Goal: Information Seeking & Learning: Learn about a topic

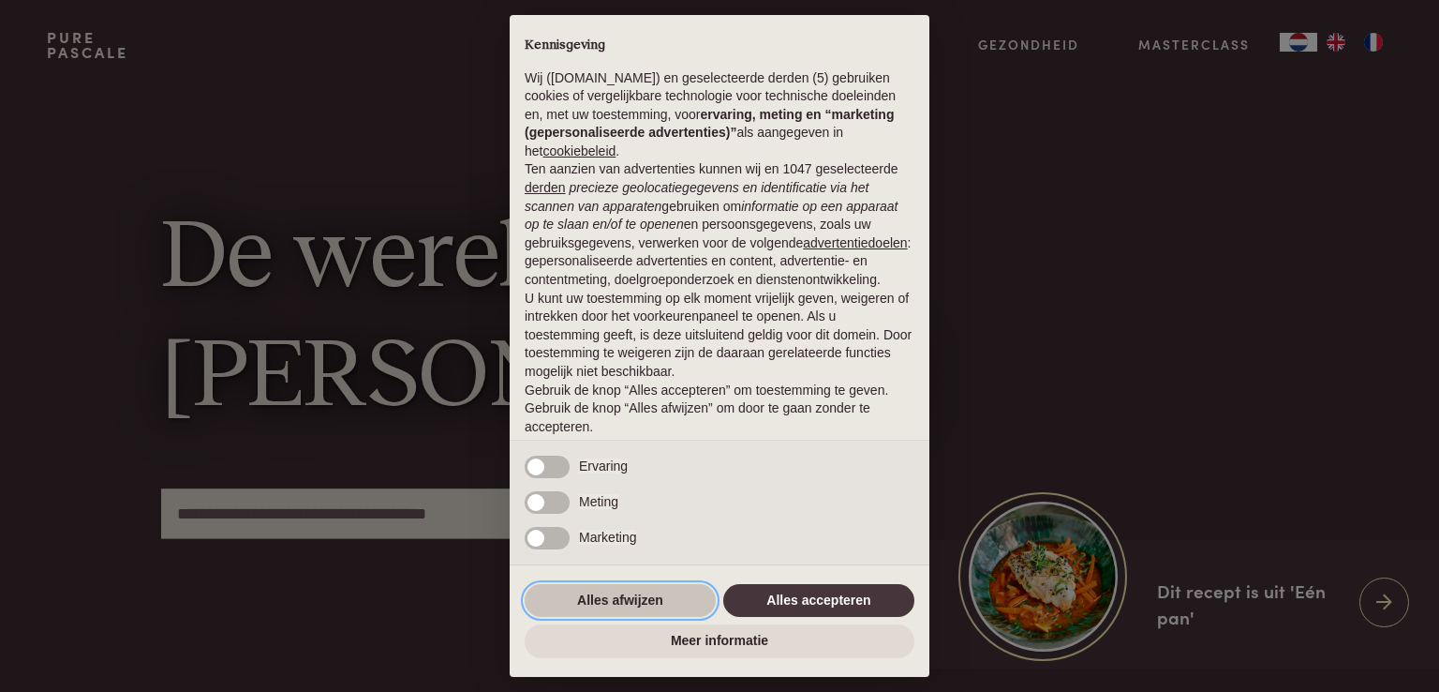
click at [645, 598] on button "Alles afwijzen" at bounding box center [620, 601] width 191 height 34
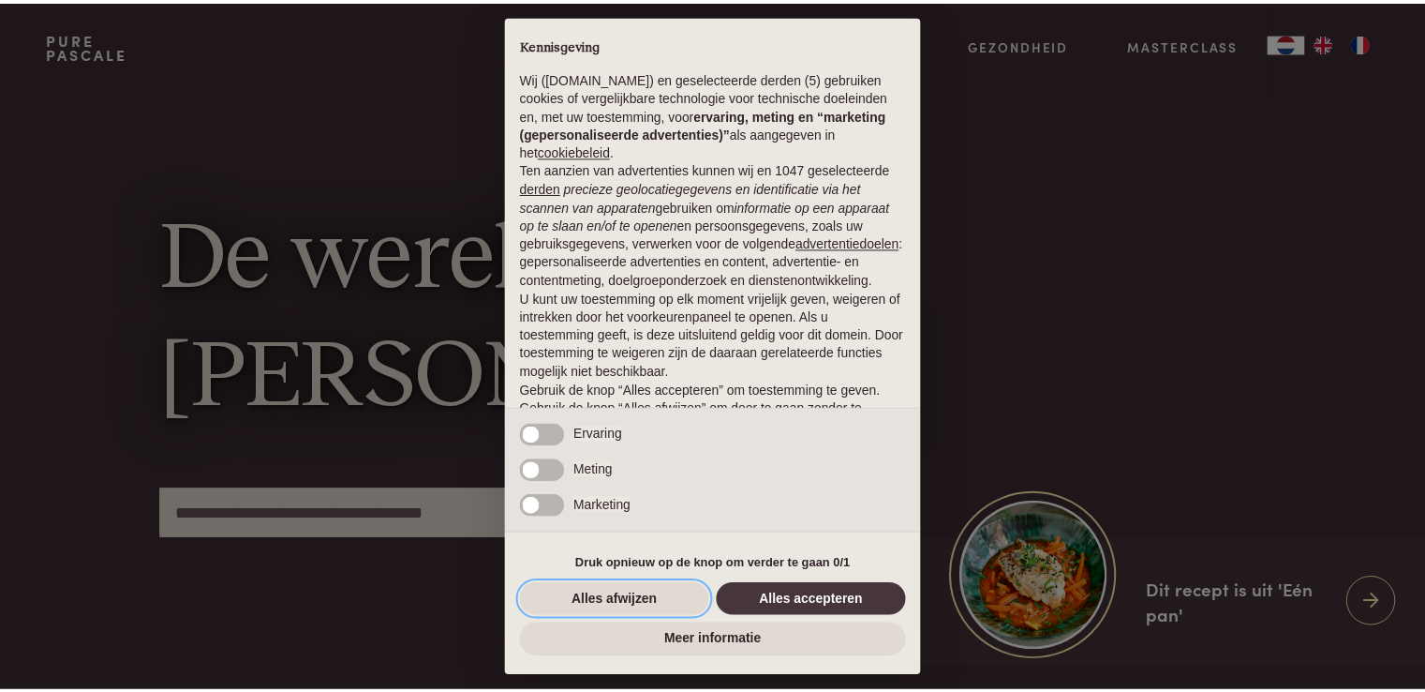
scroll to position [62, 0]
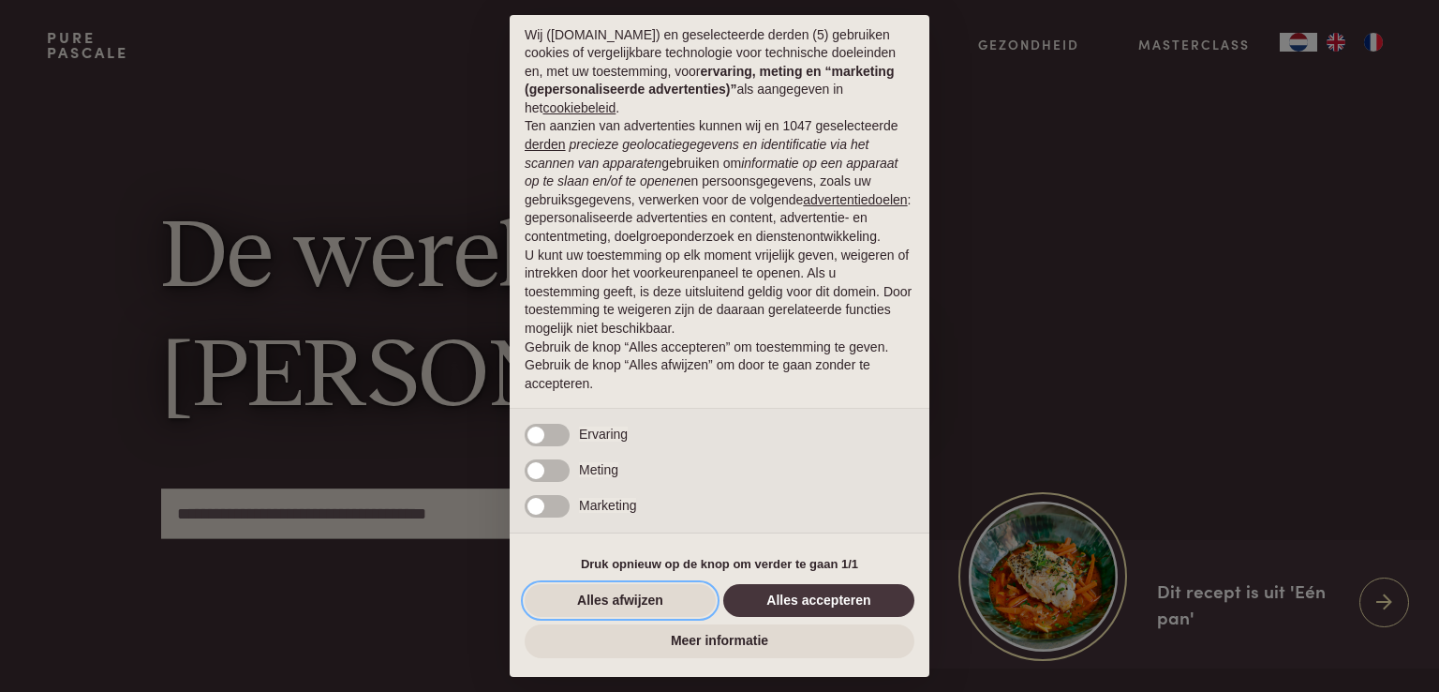
click at [645, 598] on button "Alles afwijzen" at bounding box center [620, 601] width 191 height 34
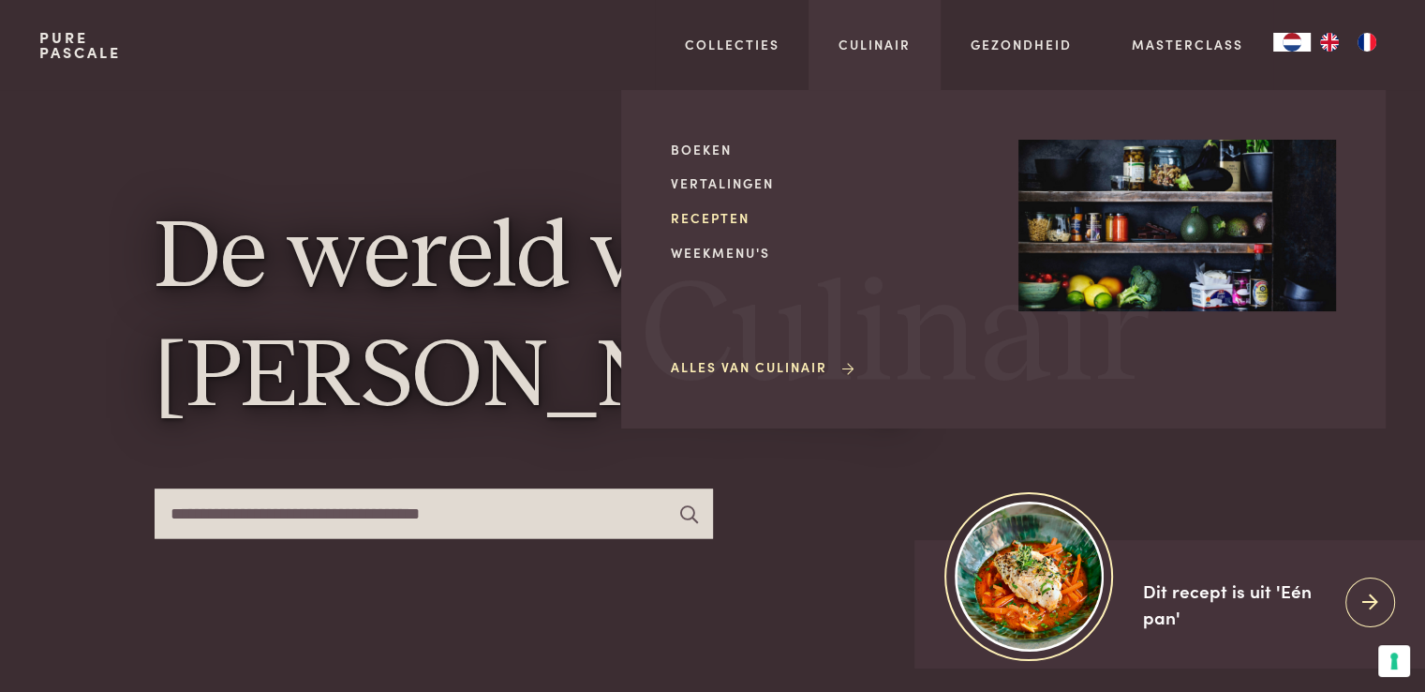
click at [723, 216] on link "Recepten" at bounding box center [830, 218] width 318 height 20
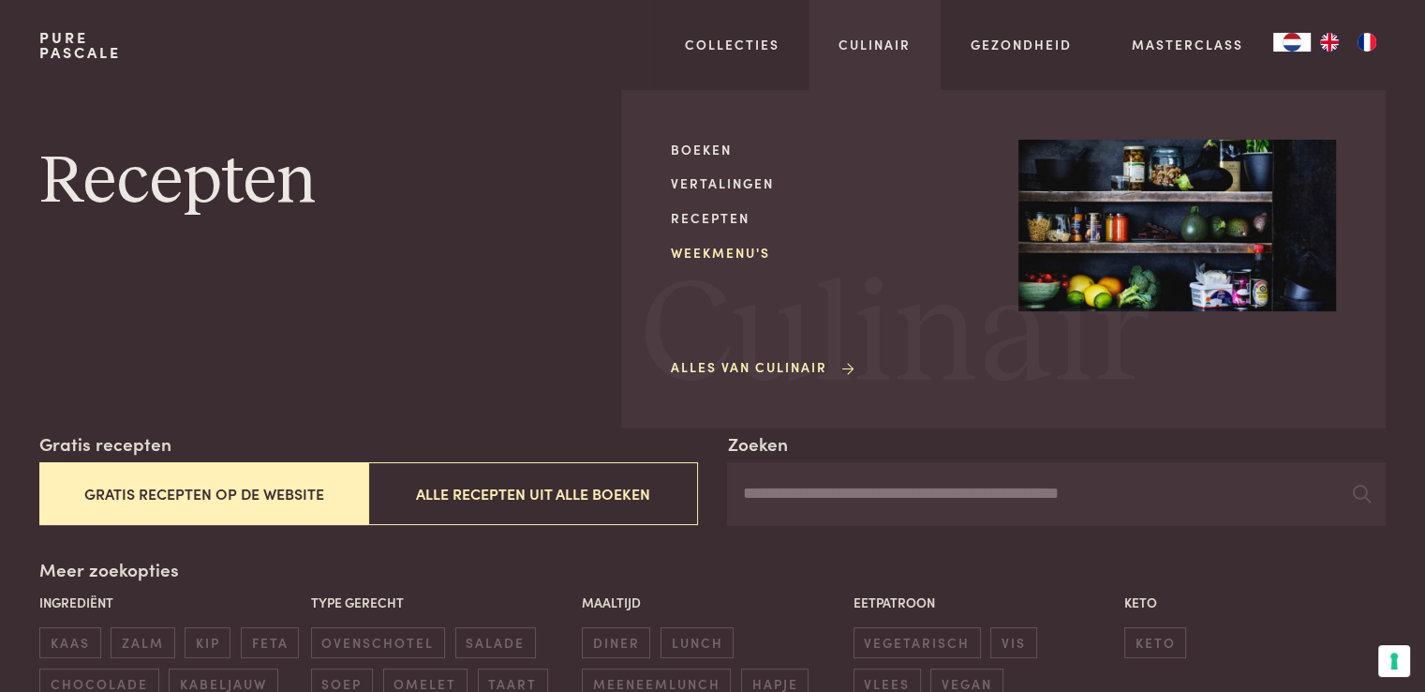
click at [725, 254] on link "Weekmenu's" at bounding box center [830, 253] width 318 height 20
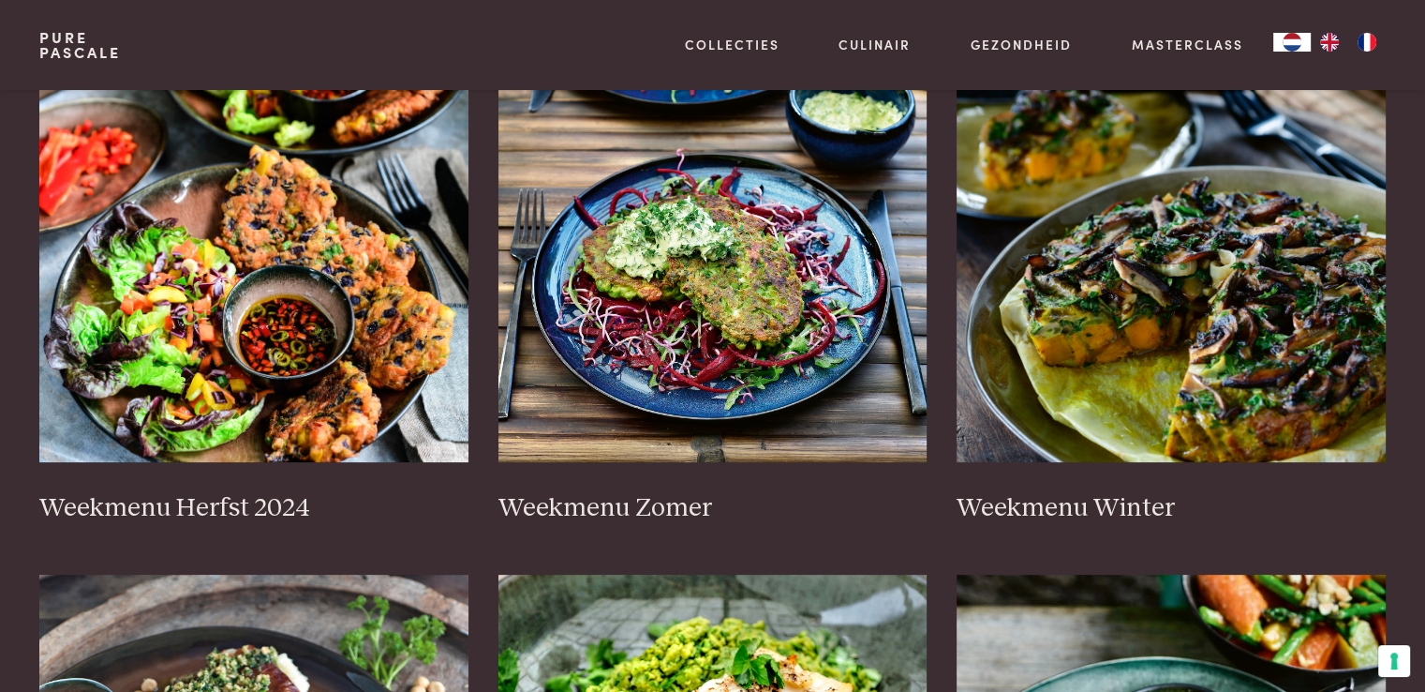
scroll to position [403, 0]
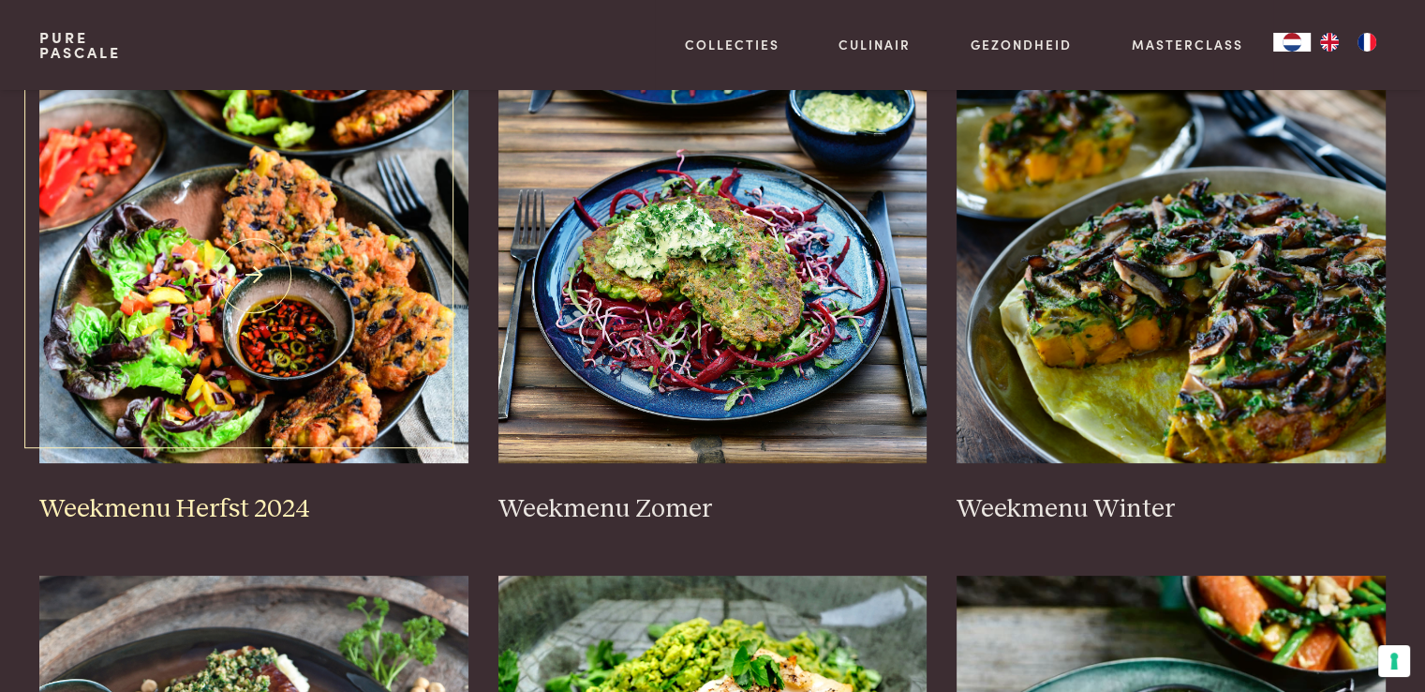
click at [297, 372] on img at bounding box center [253, 275] width 429 height 375
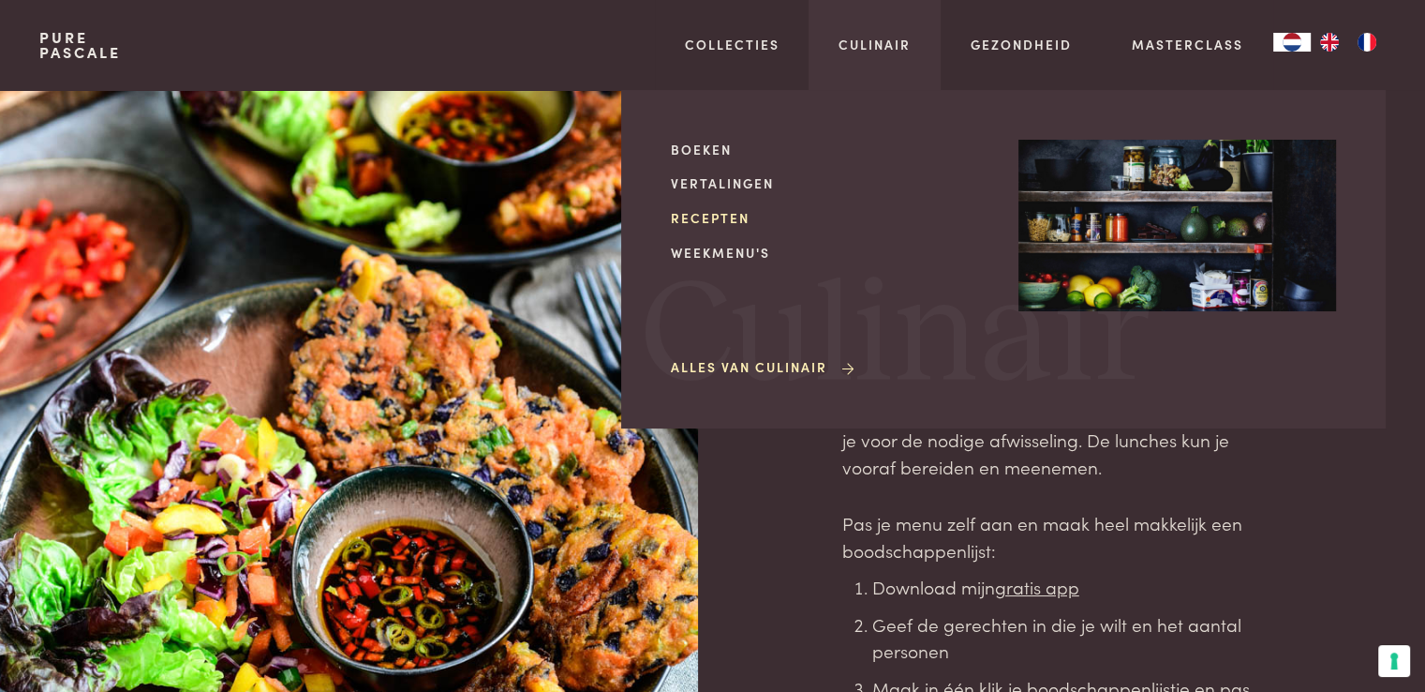
click at [705, 221] on link "Recepten" at bounding box center [830, 218] width 318 height 20
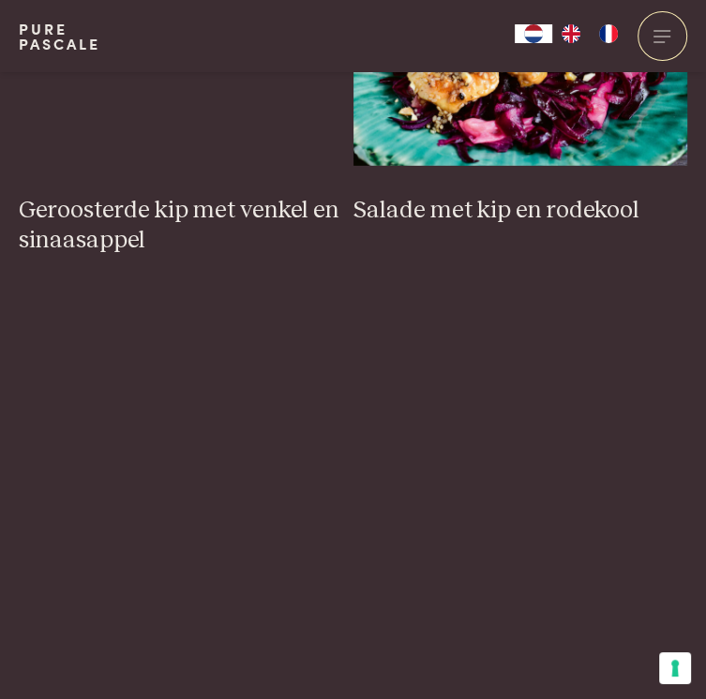
scroll to position [2814, 0]
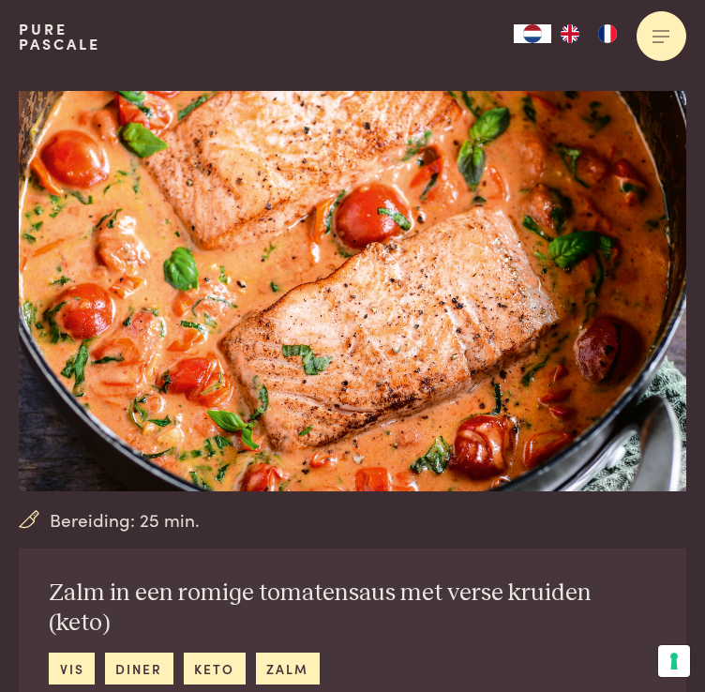
click at [648, 41] on div at bounding box center [661, 36] width 50 height 50
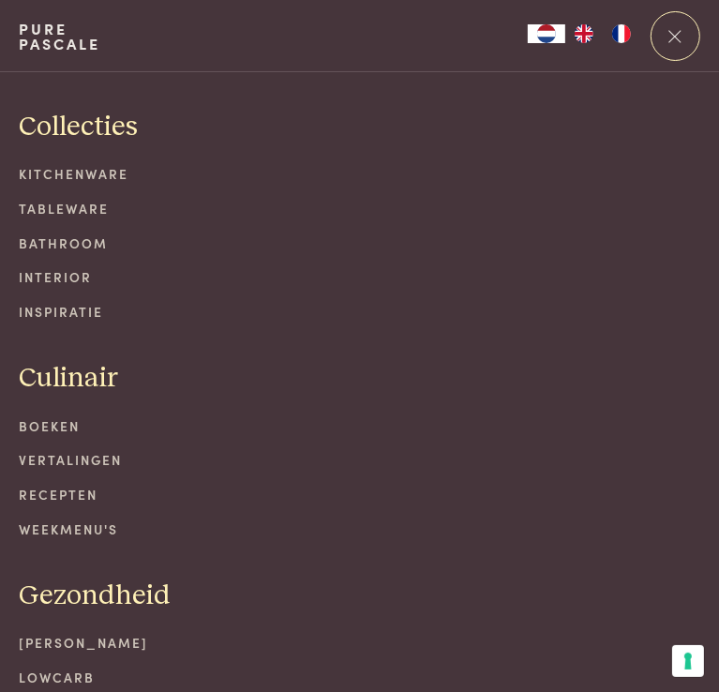
click at [49, 491] on link "Recepten" at bounding box center [359, 494] width 681 height 20
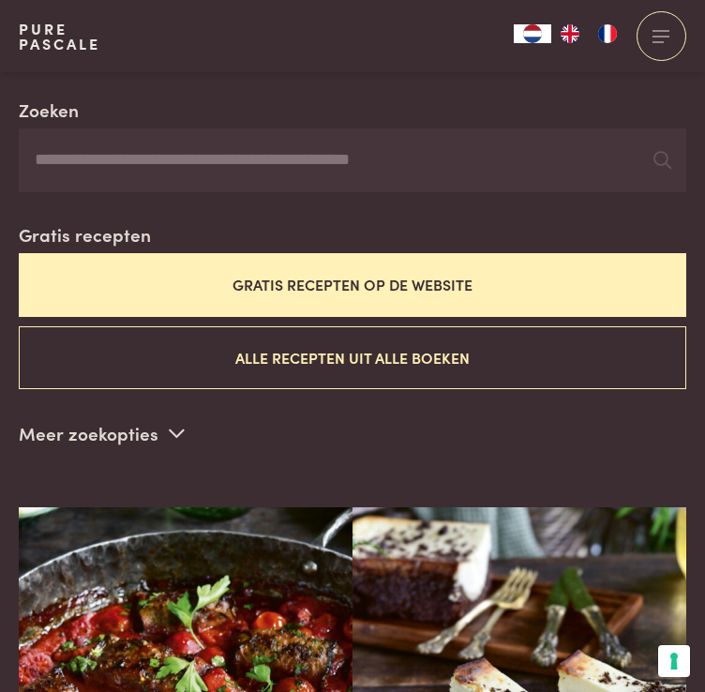
scroll to position [311, 0]
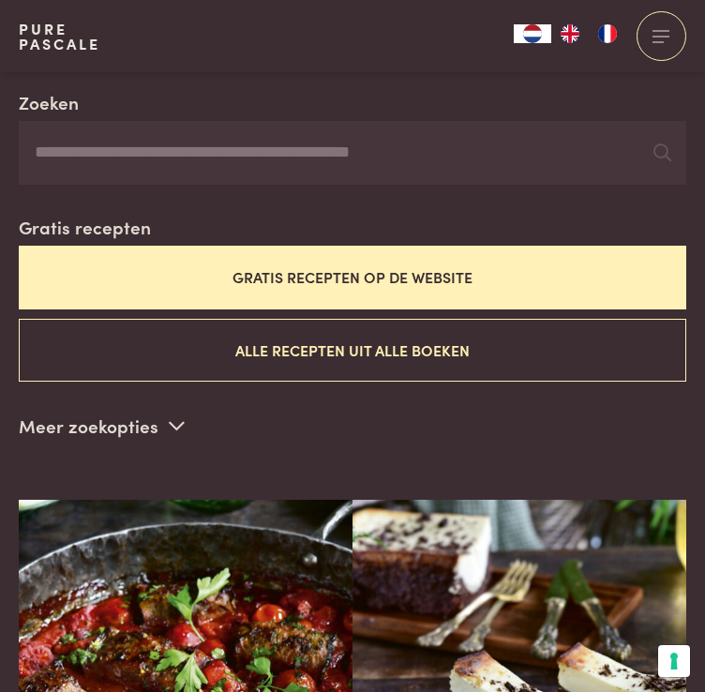
click at [144, 416] on p "Meer zoekopties" at bounding box center [102, 425] width 166 height 28
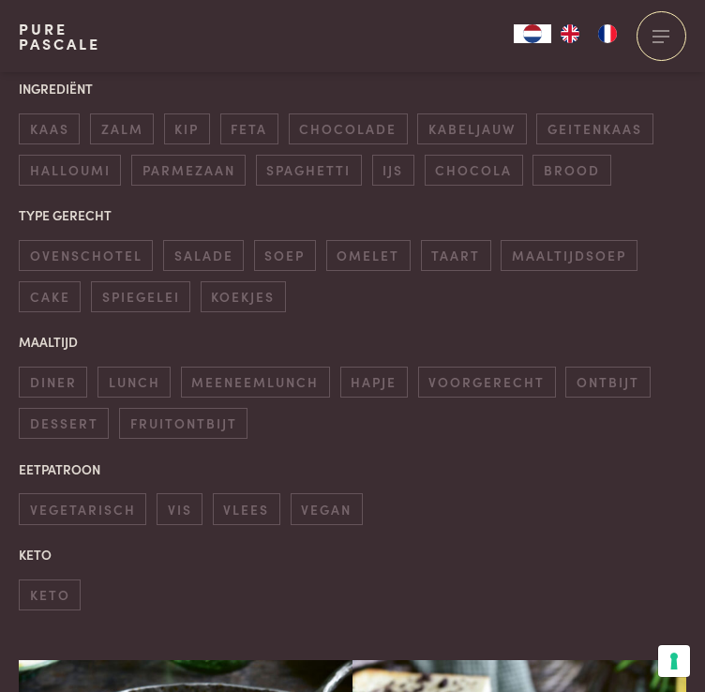
scroll to position [710, 0]
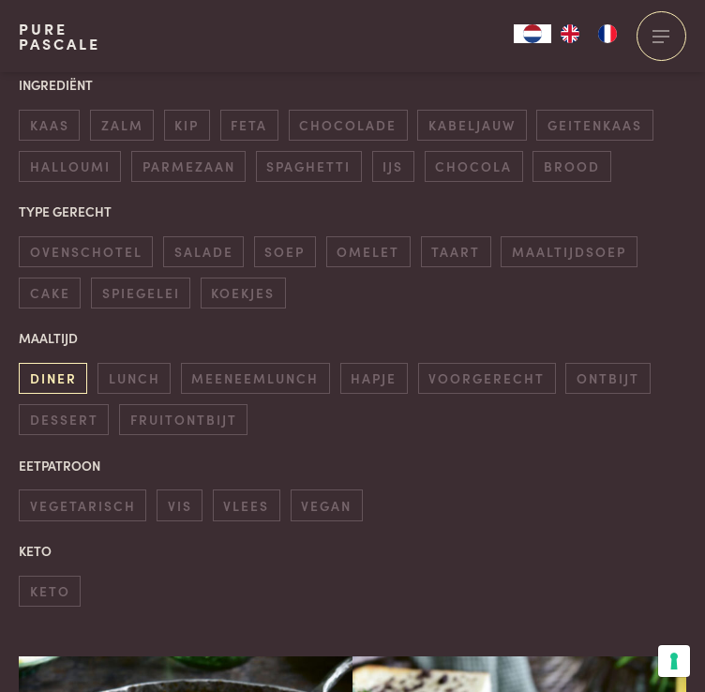
click at [55, 382] on span "diner" at bounding box center [53, 378] width 68 height 31
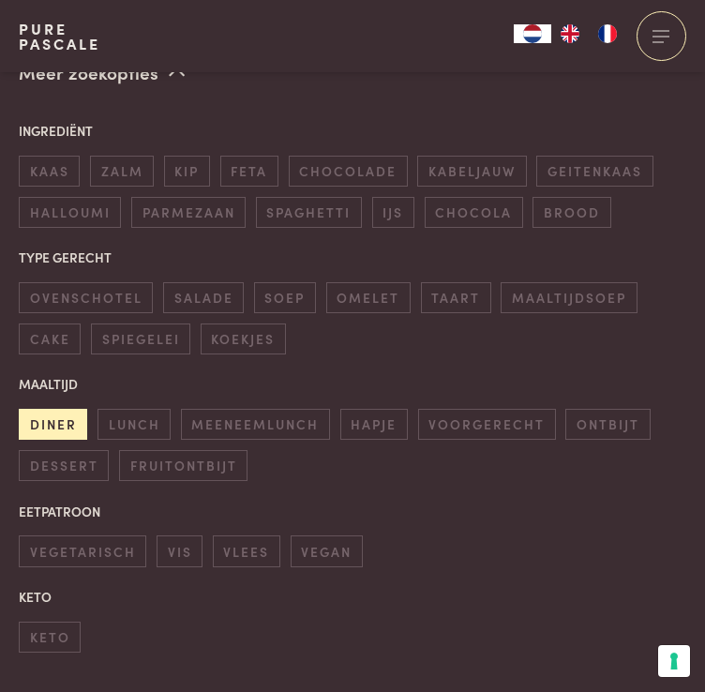
scroll to position [666, 0]
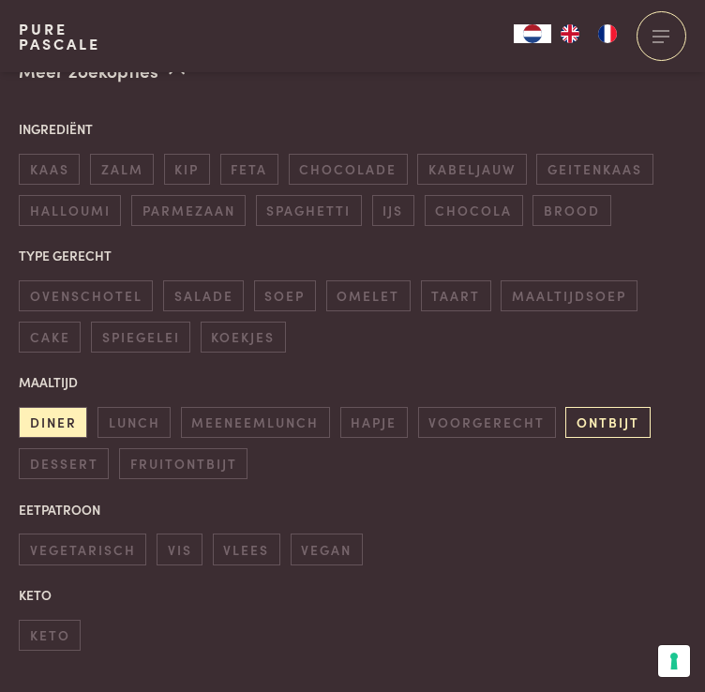
click at [611, 422] on span "ontbijt" at bounding box center [607, 422] width 84 height 31
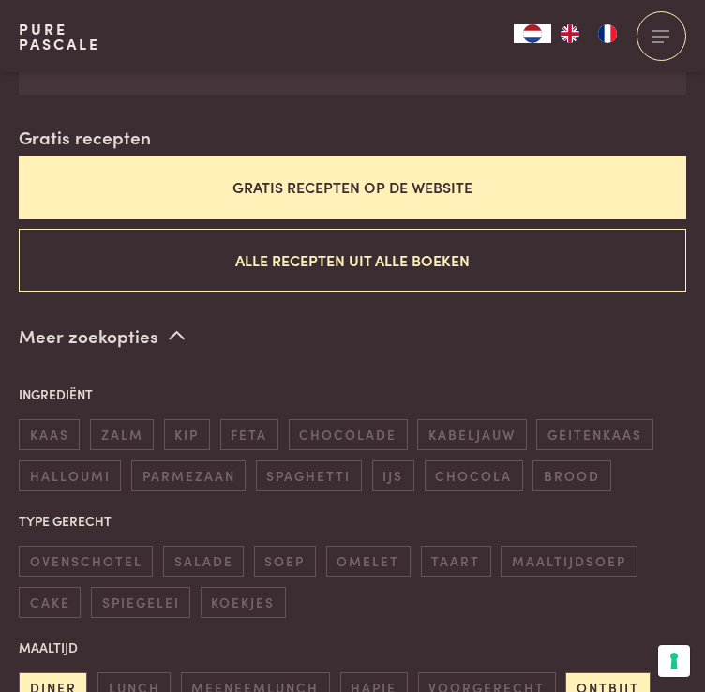
scroll to position [400, 0]
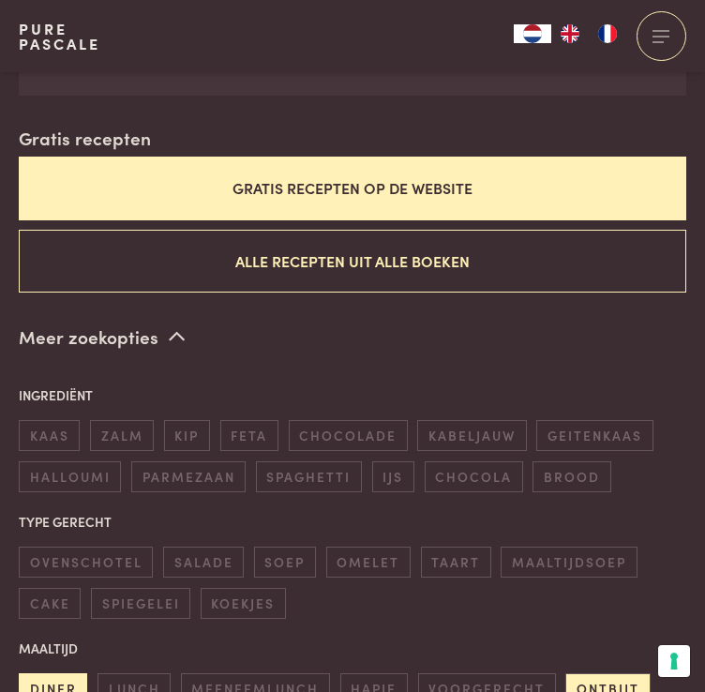
click at [49, 677] on span "diner" at bounding box center [53, 688] width 68 height 31
click at [398, 199] on button "Gratis recepten op de website" at bounding box center [352, 187] width 667 height 63
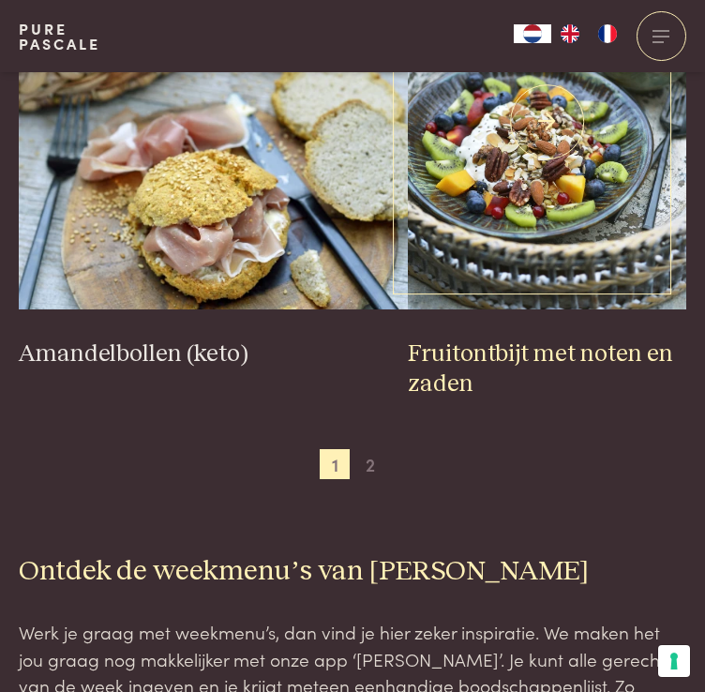
scroll to position [4093, 0]
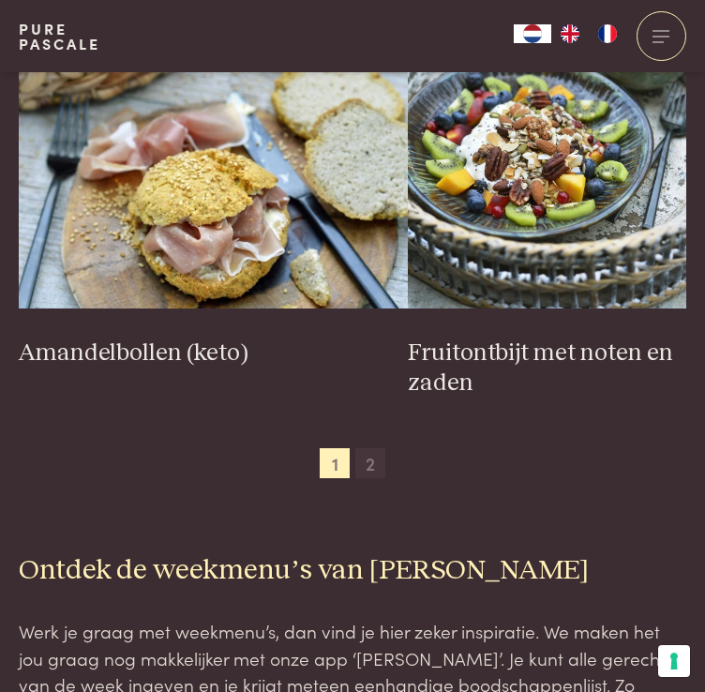
click at [362, 460] on span "2" at bounding box center [370, 463] width 30 height 30
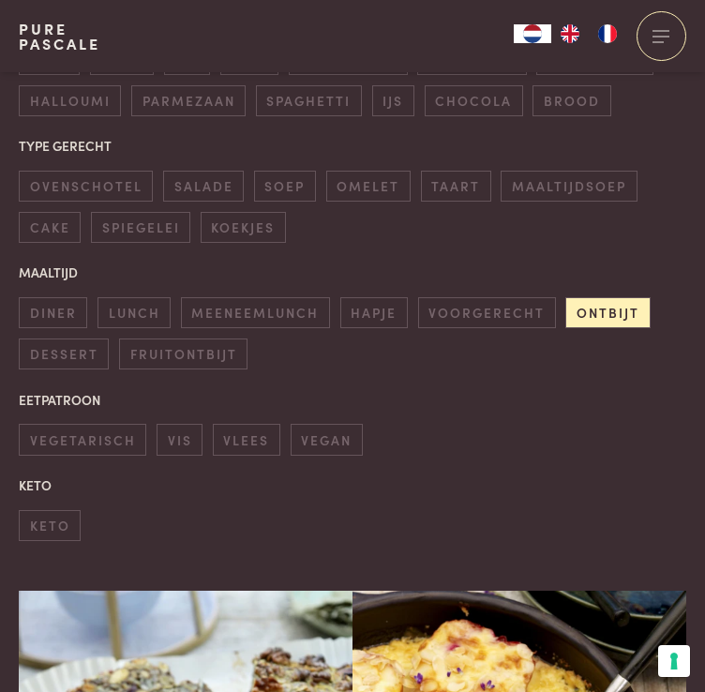
scroll to position [780, 0]
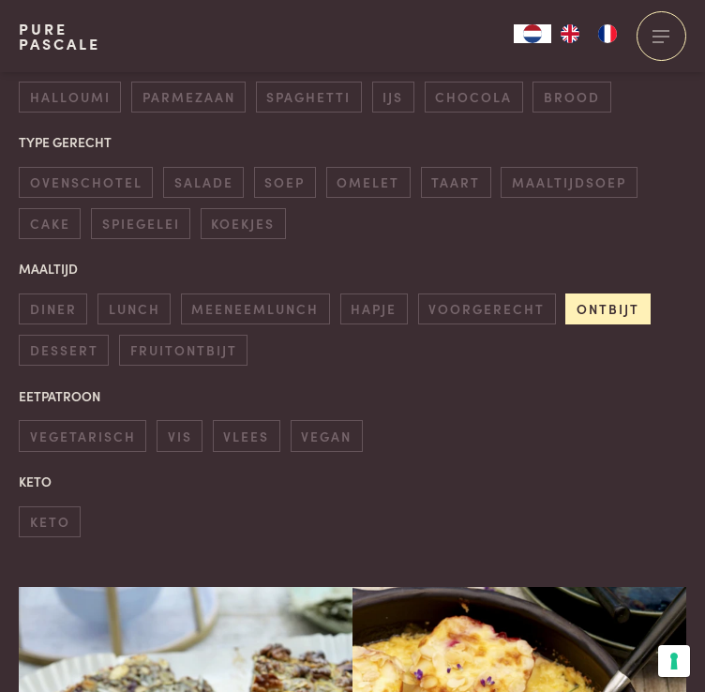
click at [610, 293] on span "ontbijt" at bounding box center [607, 308] width 84 height 31
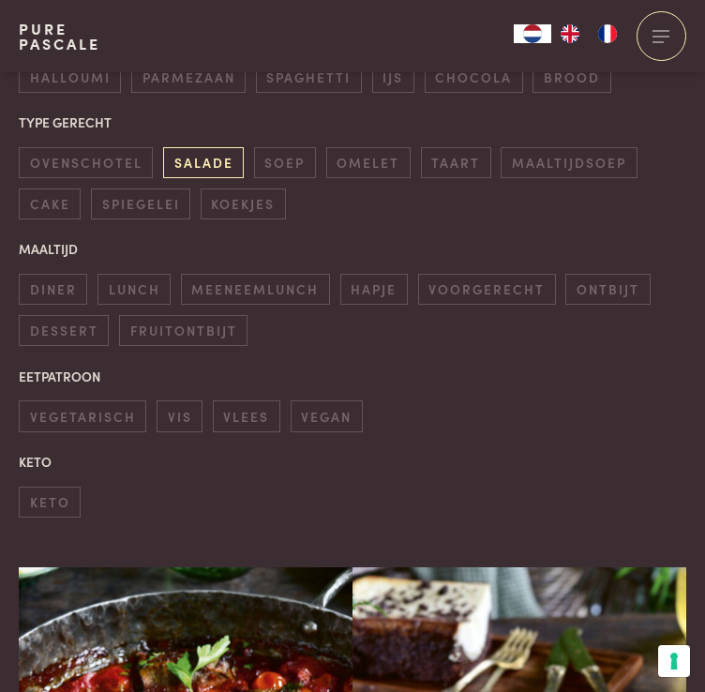
scroll to position [801, 0]
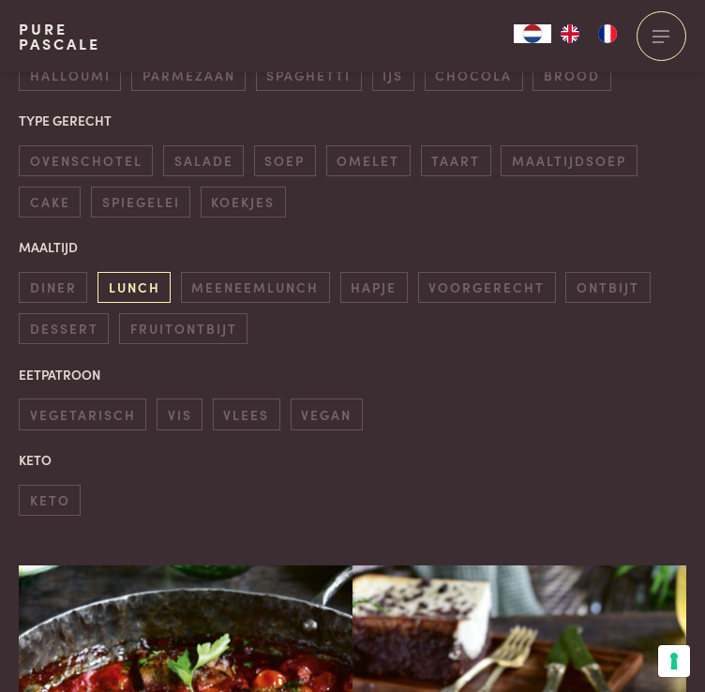
click at [121, 278] on span "lunch" at bounding box center [133, 287] width 73 height 31
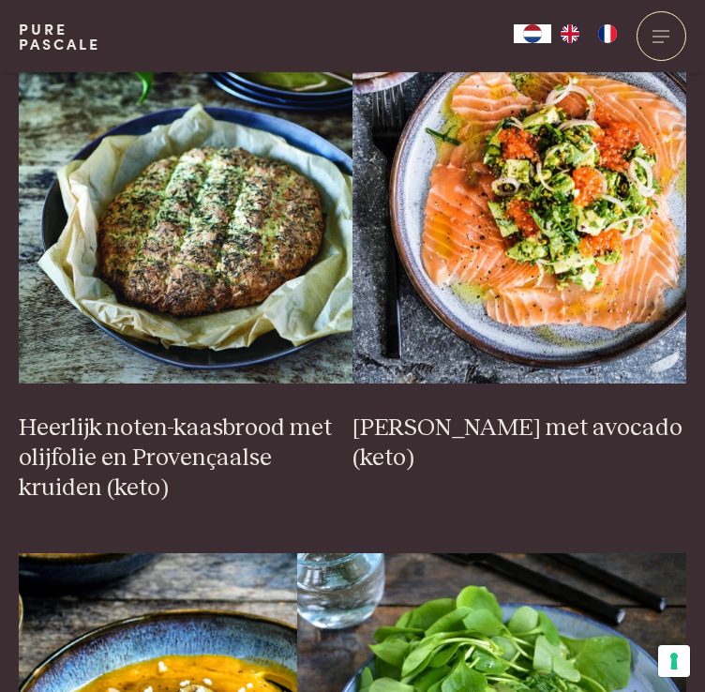
scroll to position [2901, 0]
